Goal: Task Accomplishment & Management: Manage account settings

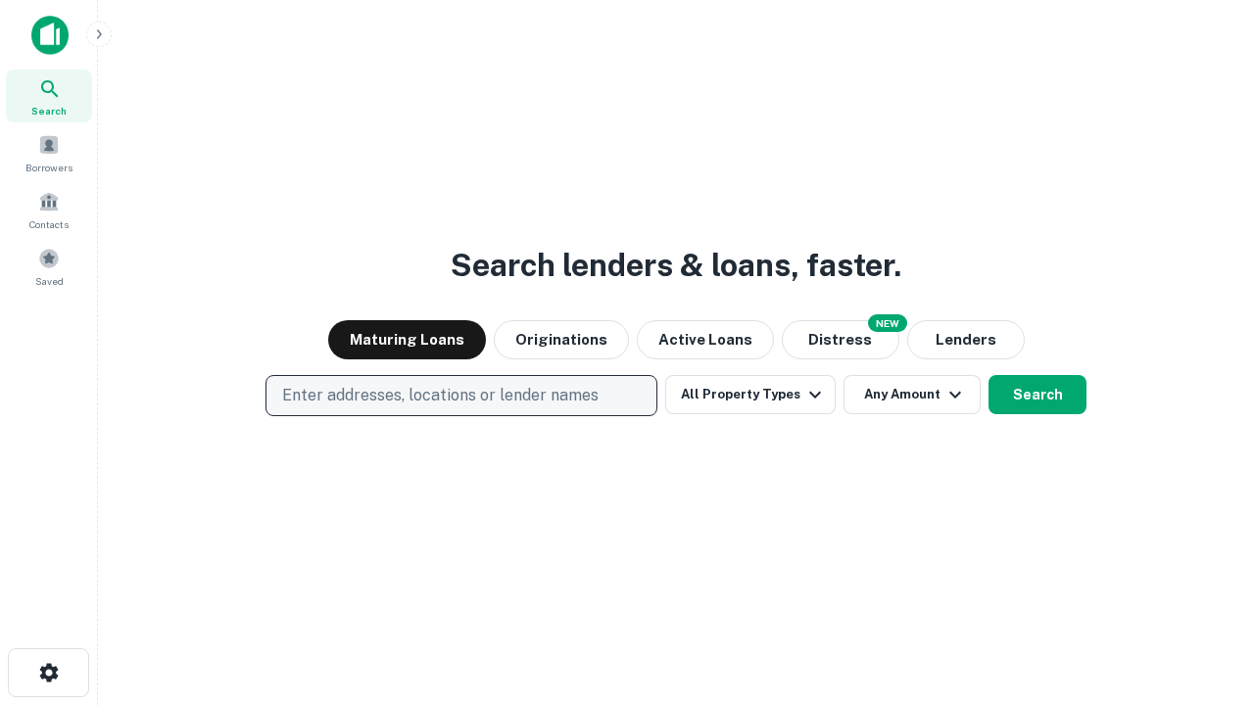
click at [460, 396] on p "Enter addresses, locations or lender names" at bounding box center [440, 396] width 316 height 24
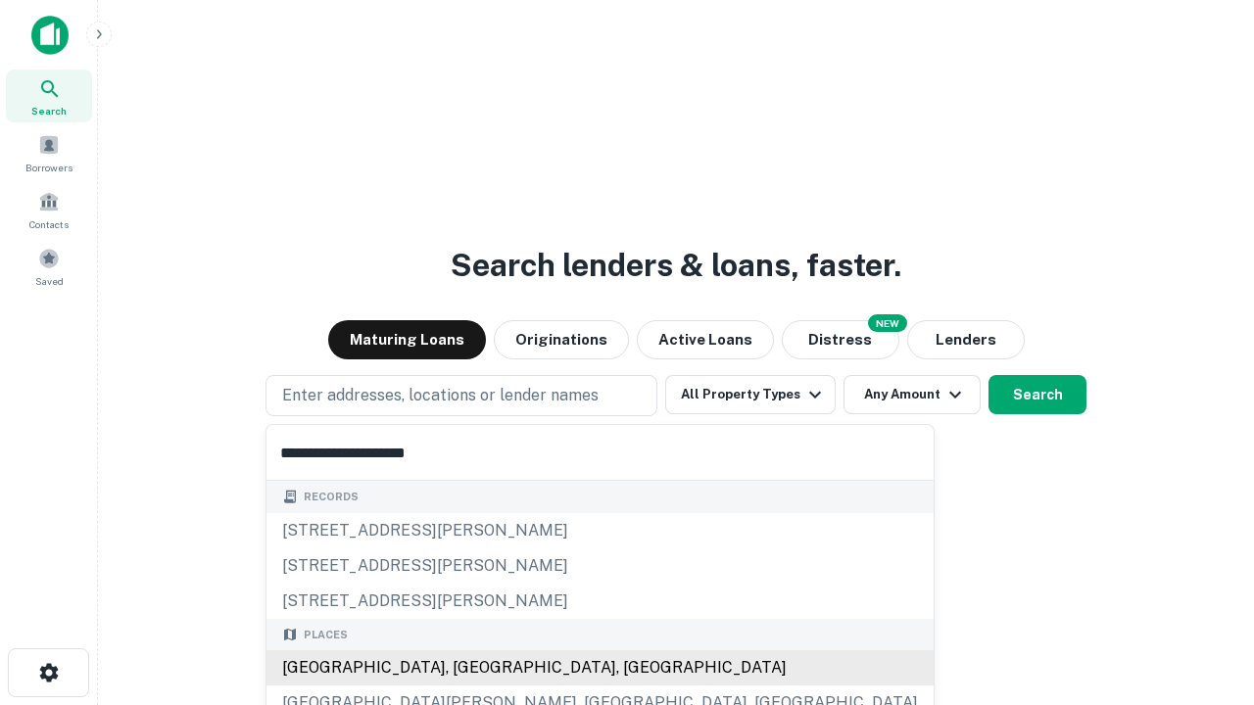
click at [468, 668] on div "[GEOGRAPHIC_DATA], [GEOGRAPHIC_DATA], [GEOGRAPHIC_DATA]" at bounding box center [599, 668] width 667 height 35
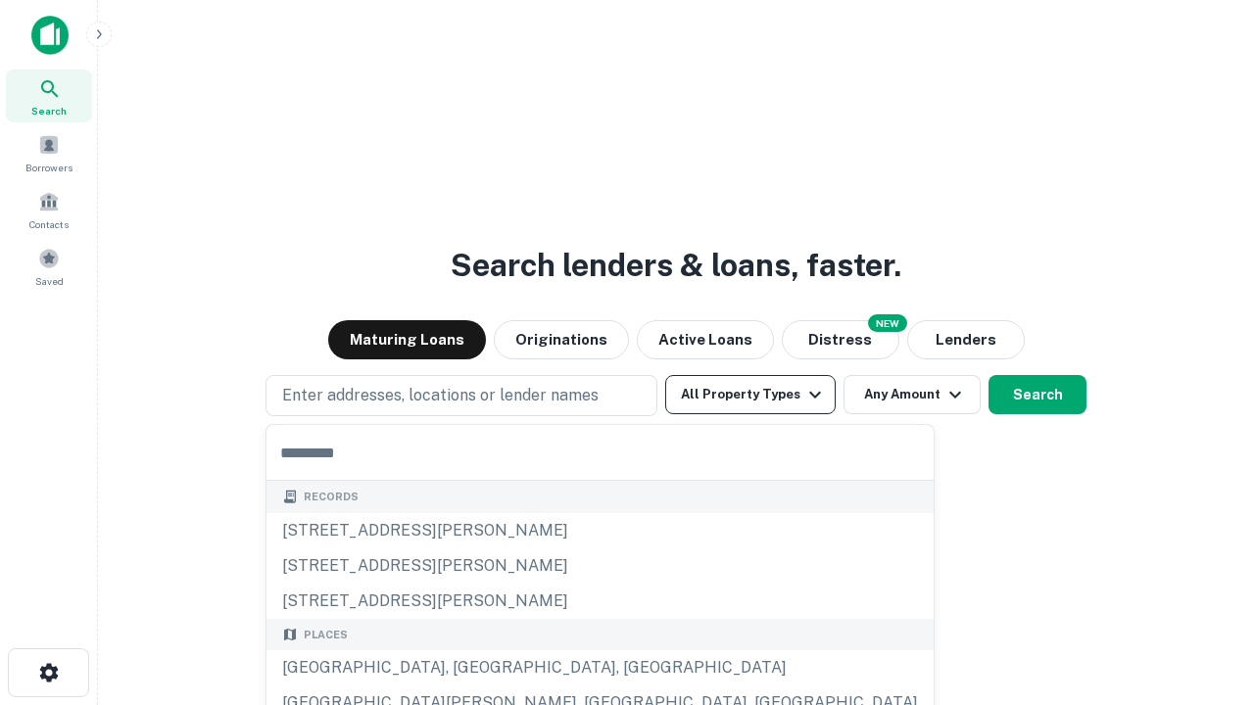
click at [750, 395] on button "All Property Types" at bounding box center [750, 394] width 170 height 39
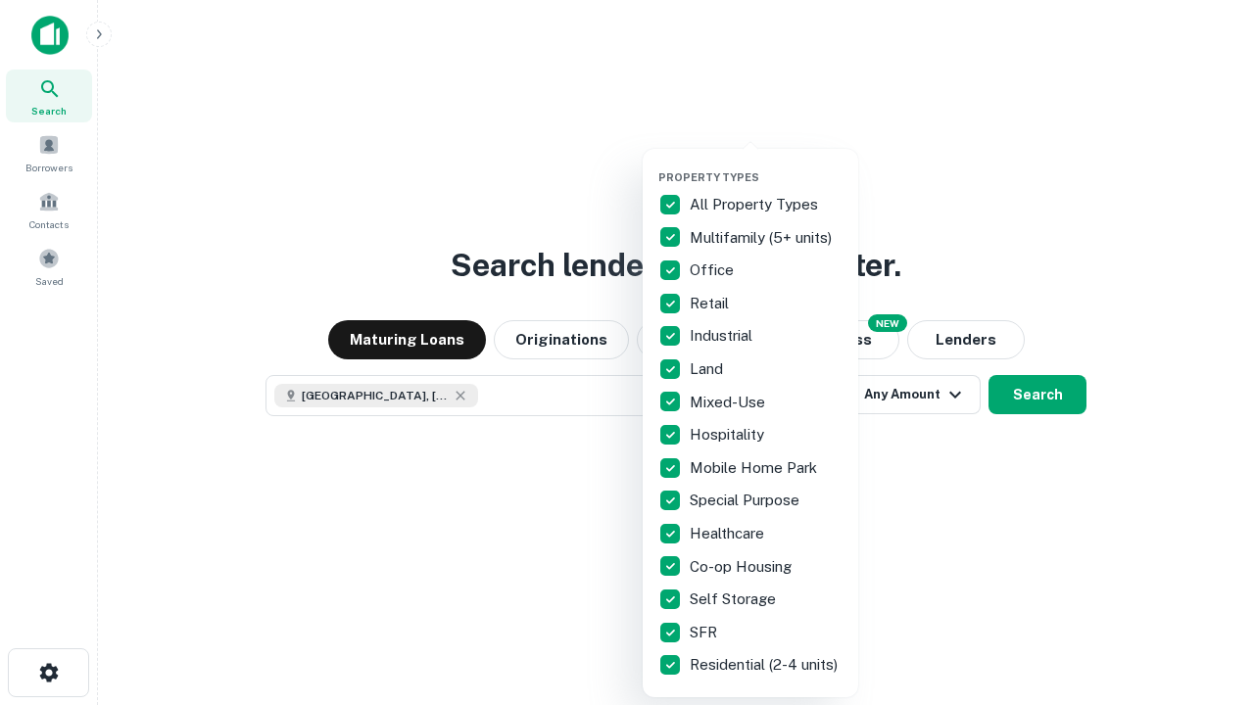
click at [766, 165] on button "button" at bounding box center [766, 165] width 216 height 1
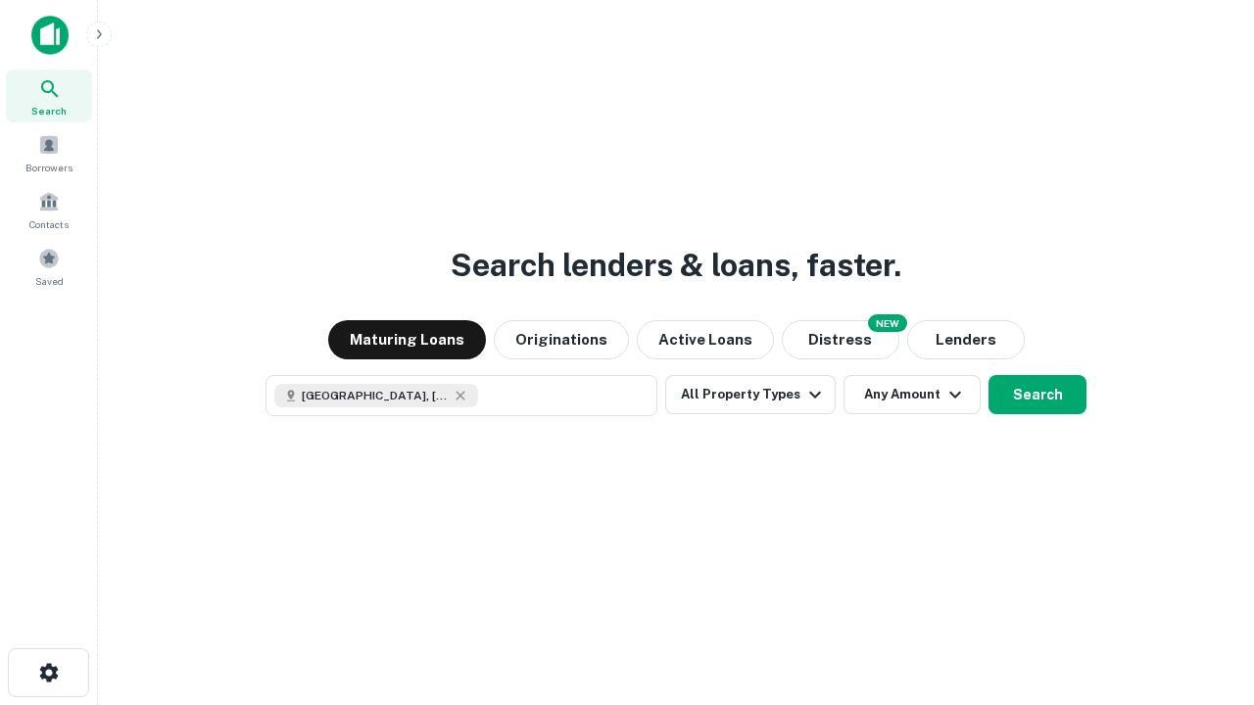
scroll to position [31, 0]
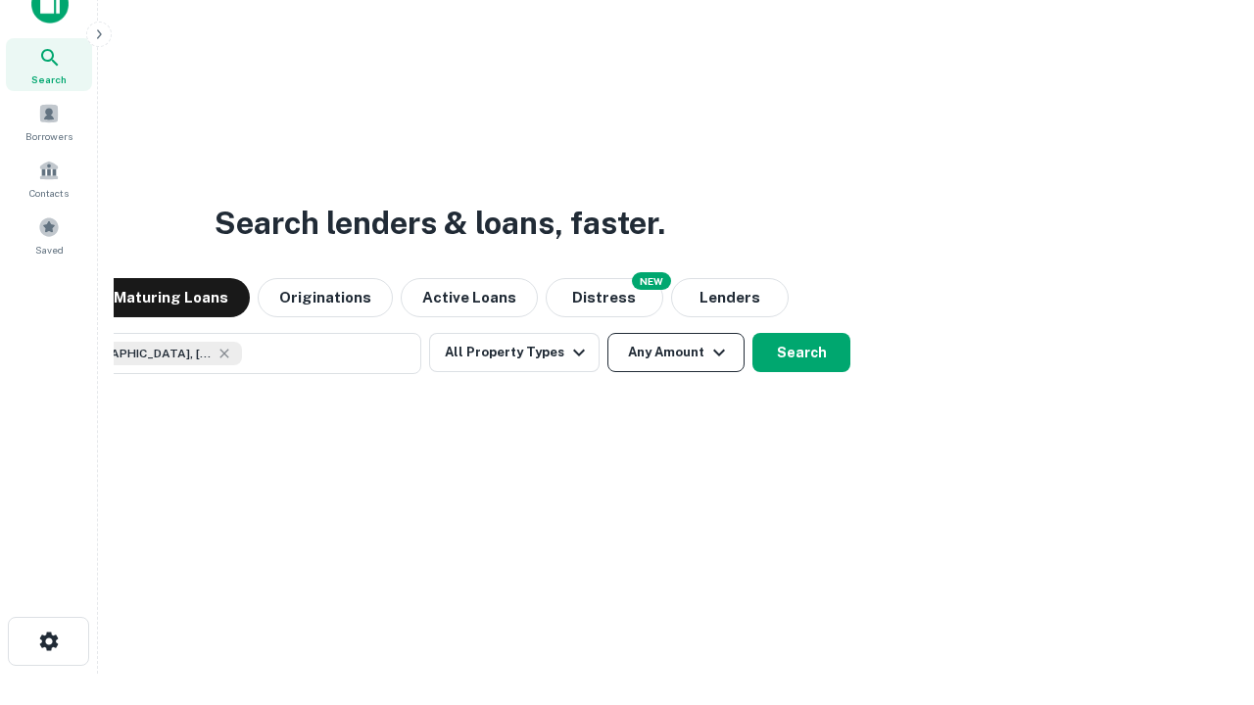
click at [607, 333] on button "Any Amount" at bounding box center [675, 352] width 137 height 39
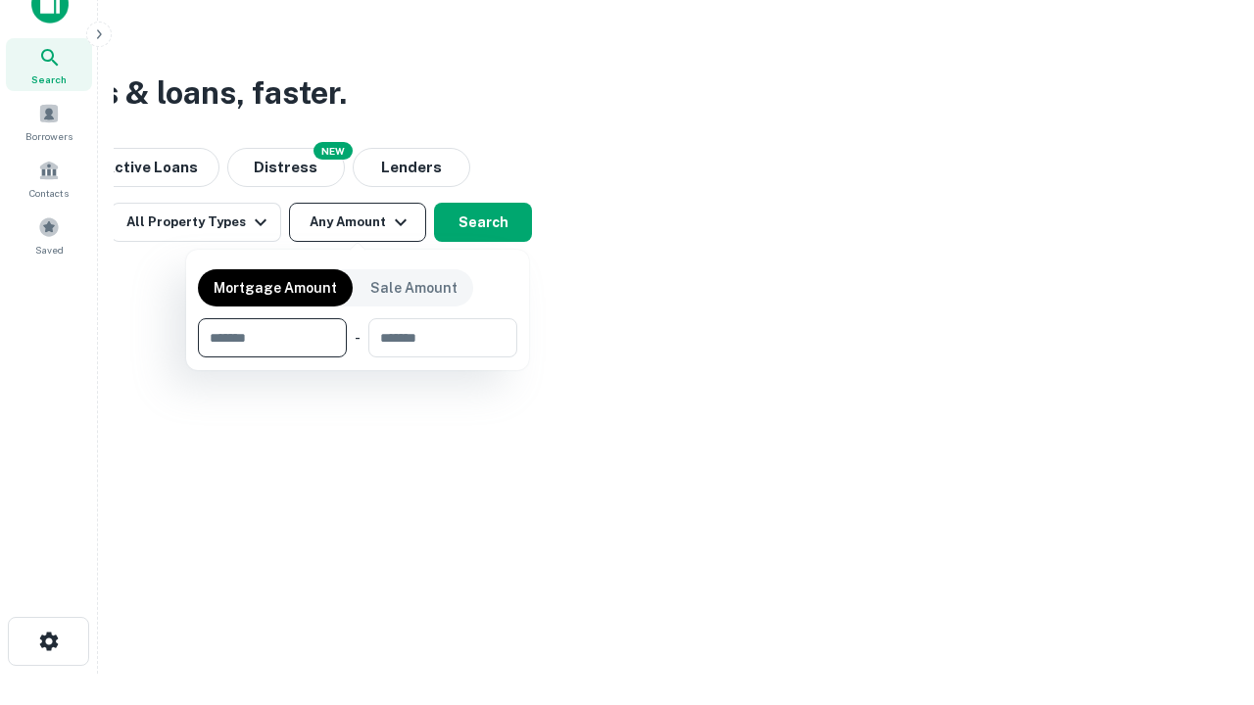
type input "*******"
click at [358, 358] on button "button" at bounding box center [357, 358] width 319 height 1
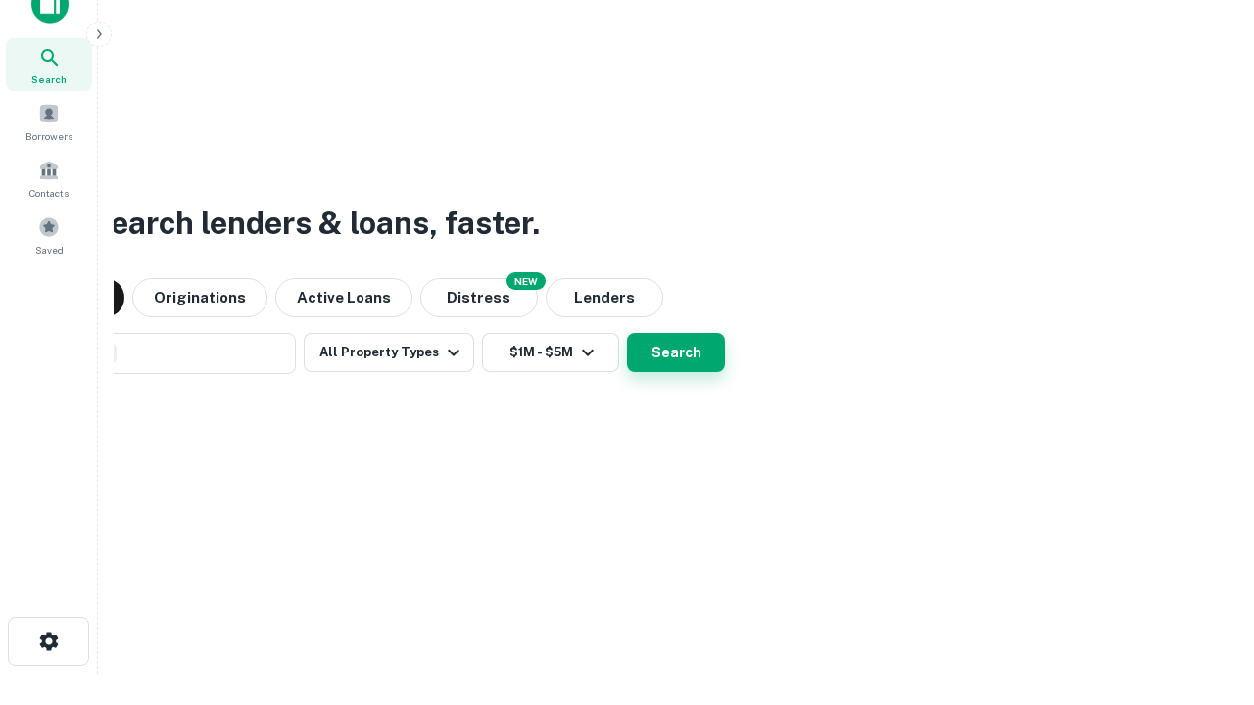
click at [627, 333] on button "Search" at bounding box center [676, 352] width 98 height 39
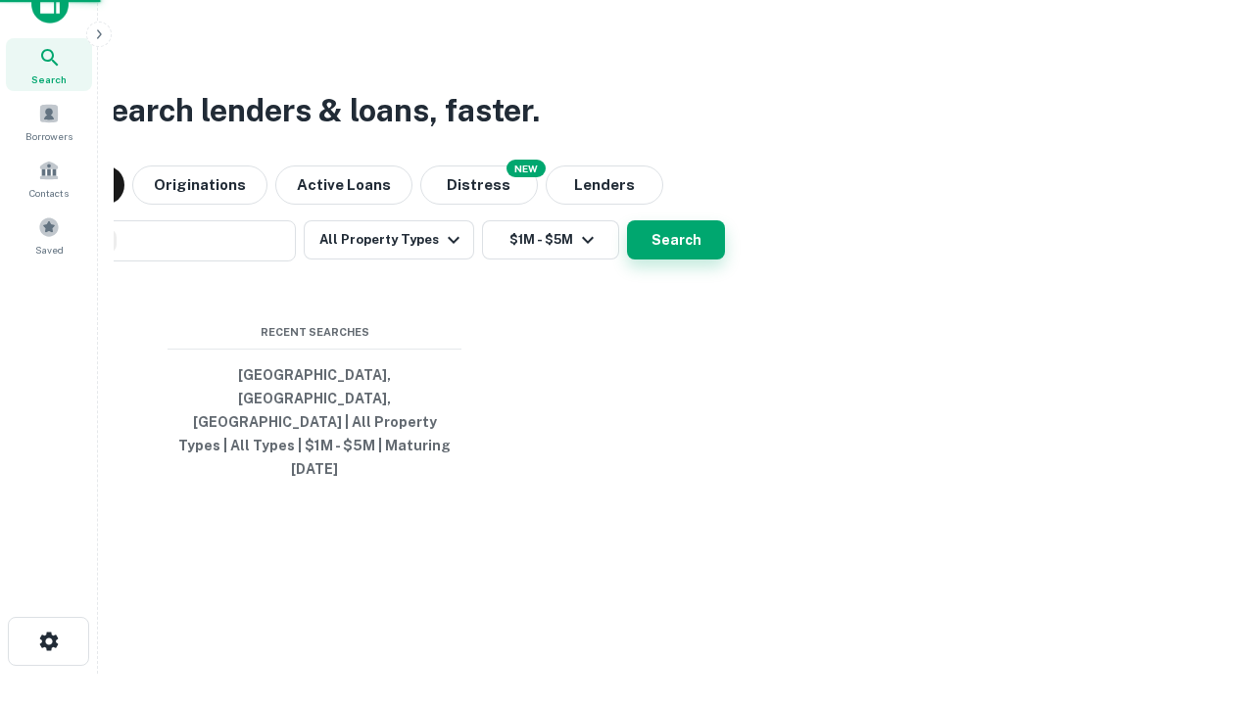
scroll to position [52, 555]
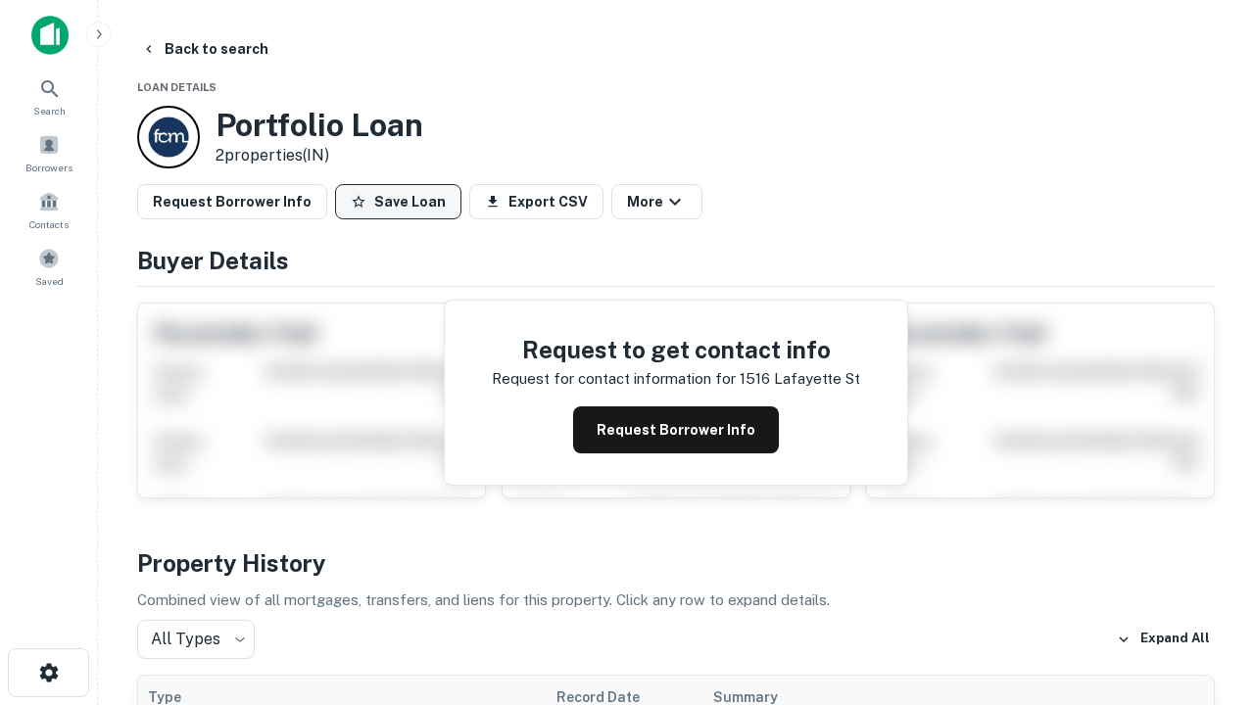
click at [398, 202] on button "Save Loan" at bounding box center [398, 201] width 126 height 35
click at [403, 202] on button "Loan Saved" at bounding box center [402, 201] width 135 height 35
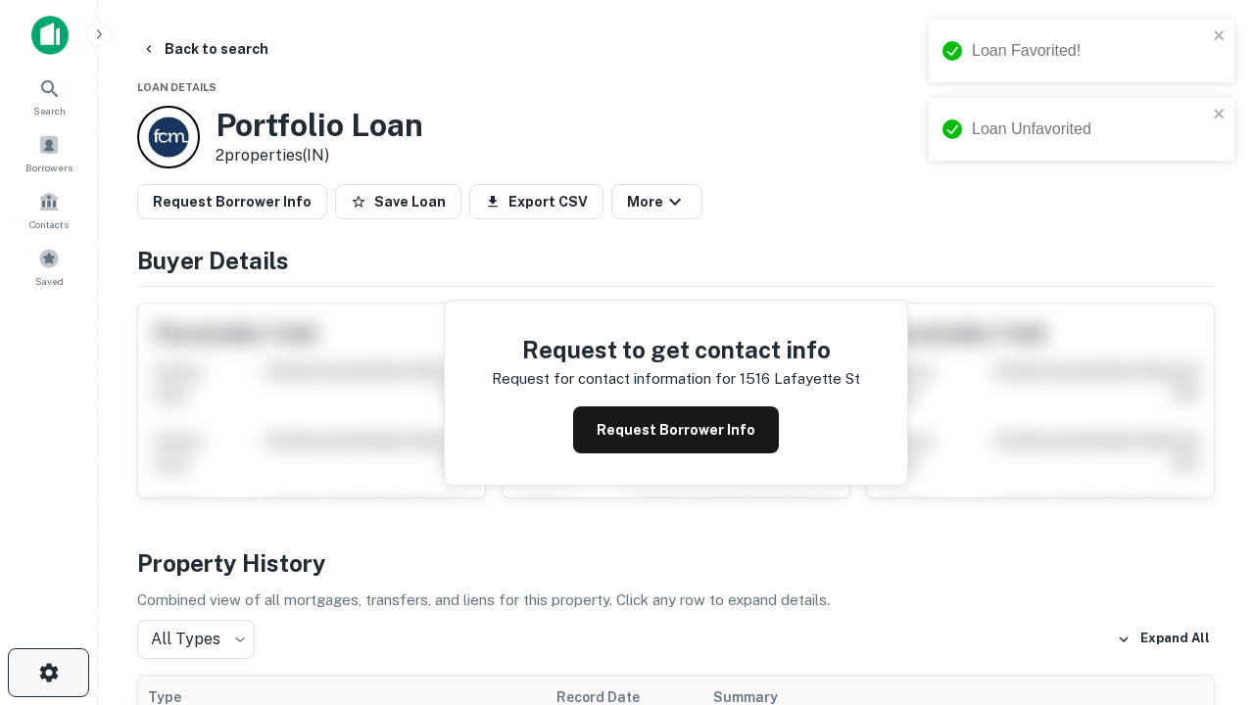
click at [48, 673] on icon "button" at bounding box center [49, 673] width 24 height 24
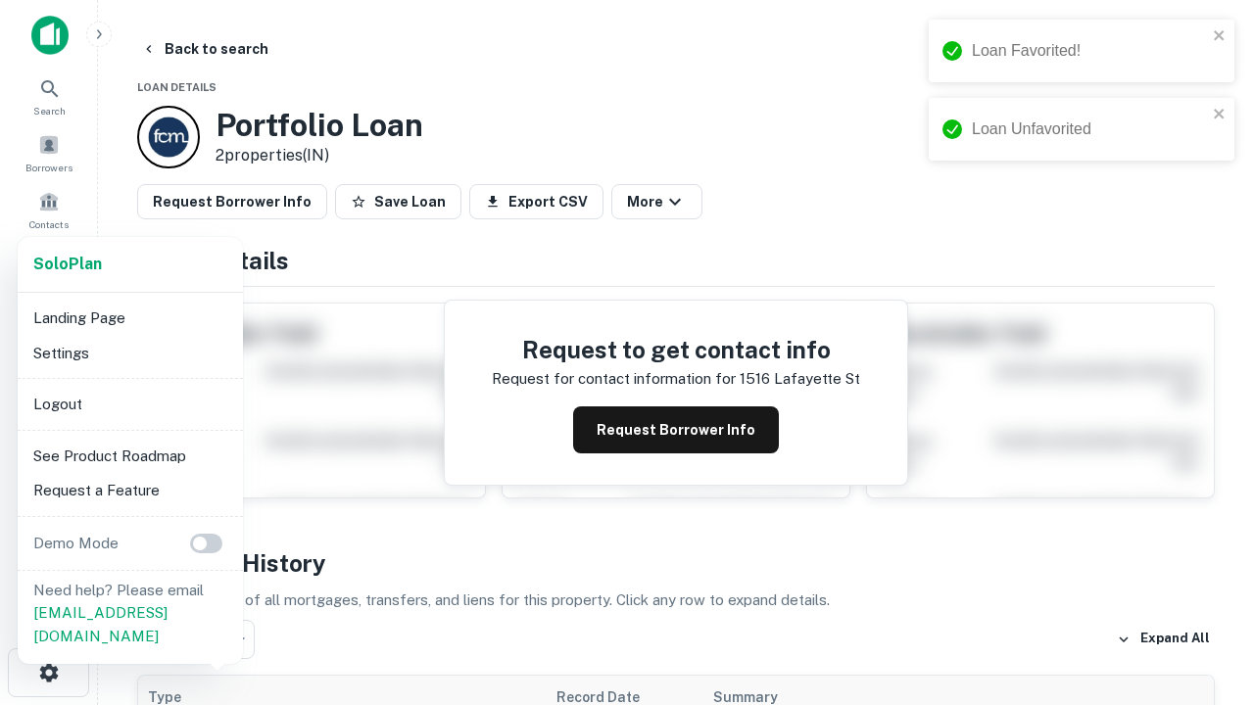
click at [129, 404] on li "Logout" at bounding box center [130, 404] width 210 height 35
